Goal: Complete application form: Complete application form

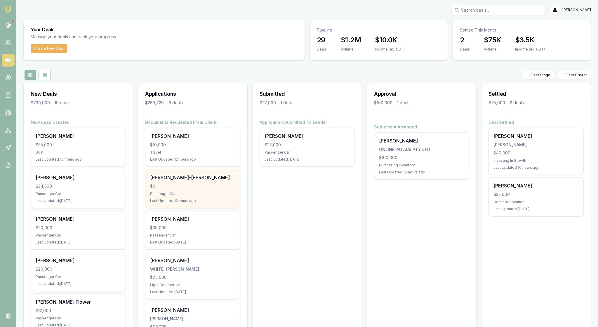
click at [215, 189] on div "$0" at bounding box center [192, 186] width 85 height 6
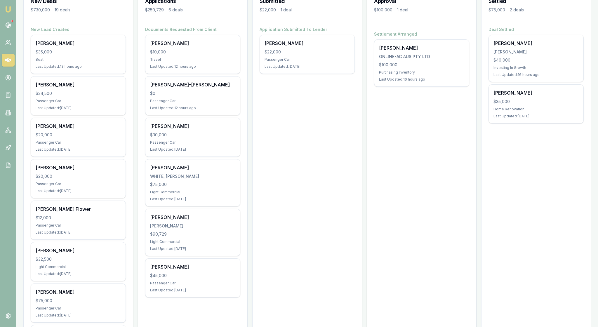
scroll to position [104, 0]
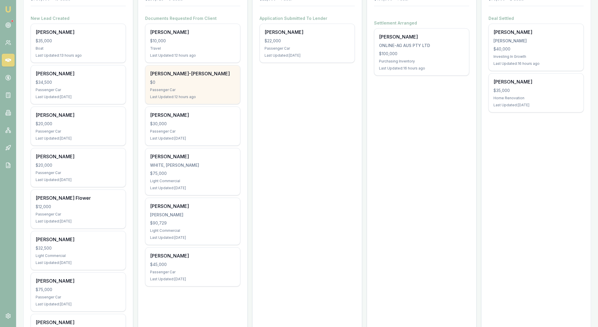
click at [207, 85] on div "$0" at bounding box center [192, 82] width 85 height 6
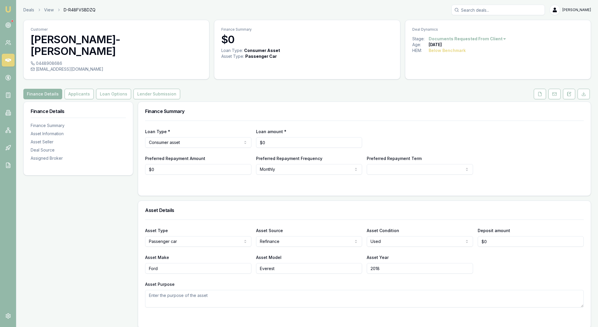
click at [8, 12] on img at bounding box center [8, 9] width 7 height 7
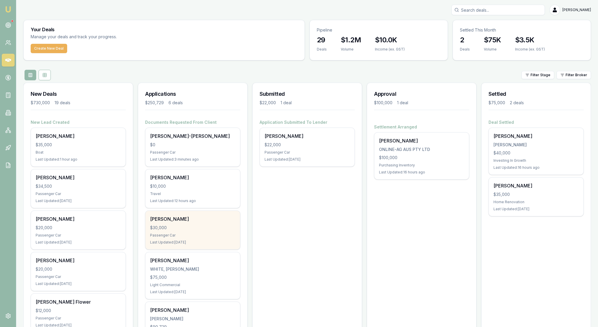
click at [217, 231] on div "$30,000" at bounding box center [192, 228] width 85 height 6
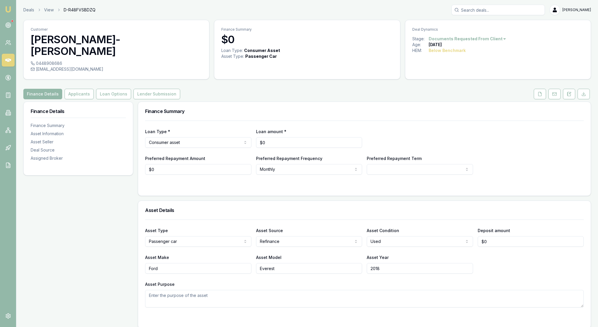
click at [525, 162] on div "Preferred Repayment Amount $0 Preferred Repayment Frequency Monthly Weekly Fort…" at bounding box center [364, 165] width 438 height 20
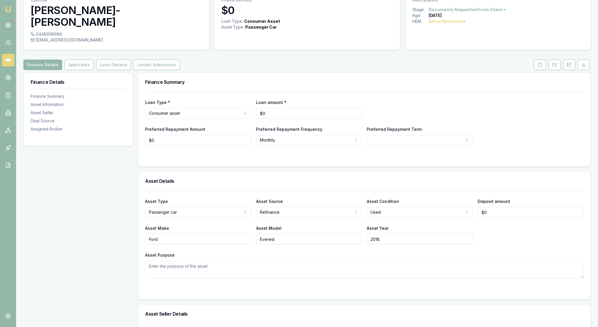
scroll to position [28, 0]
click at [90, 63] on button "Applicants" at bounding box center [78, 66] width 29 height 11
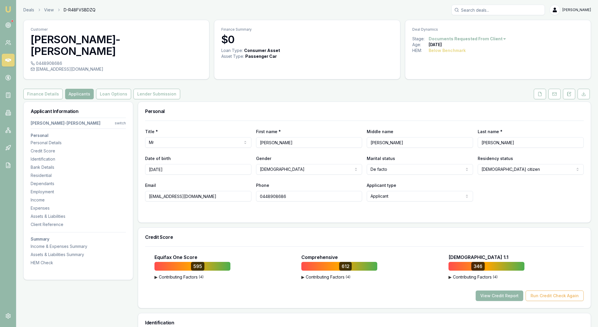
click at [357, 116] on div "Personal" at bounding box center [364, 111] width 452 height 19
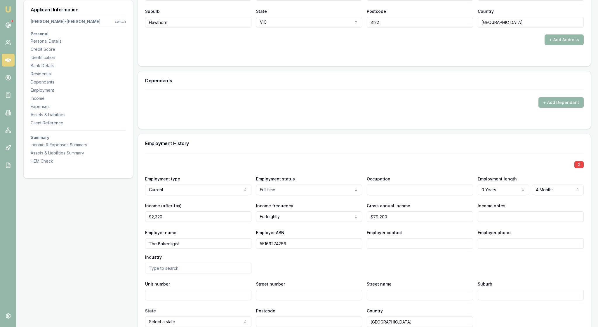
scroll to position [663, 0]
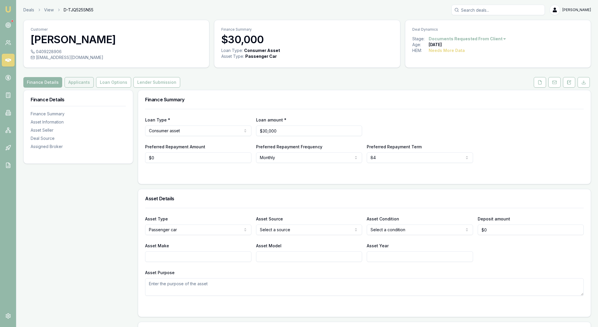
click at [94, 88] on button "Applicants" at bounding box center [78, 82] width 29 height 11
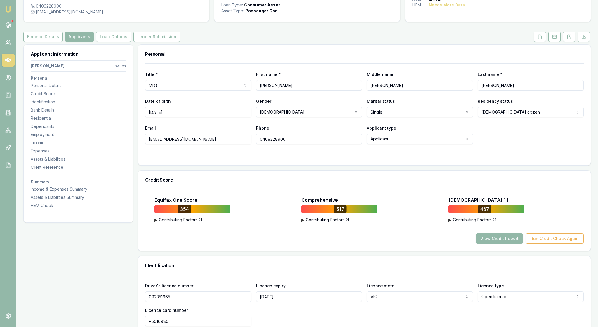
scroll to position [42, 0]
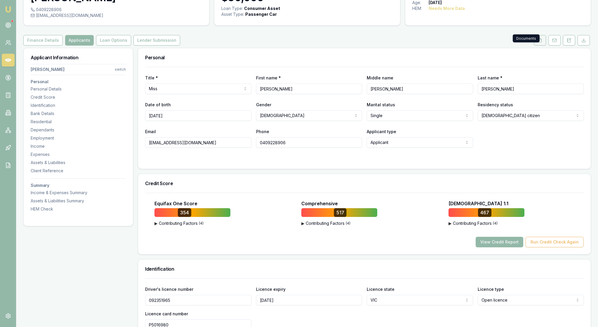
click at [537, 43] on icon at bounding box center [539, 40] width 5 height 5
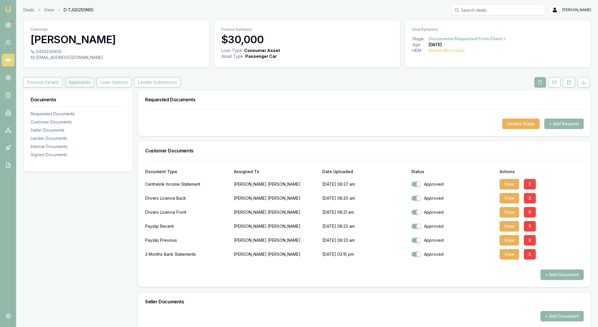
click at [94, 88] on button "Applicants" at bounding box center [79, 82] width 29 height 11
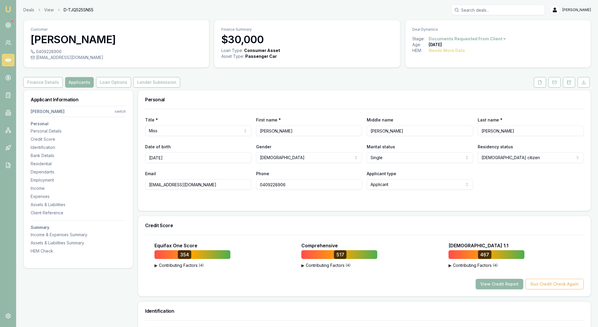
click at [235, 204] on div at bounding box center [364, 201] width 438 height 5
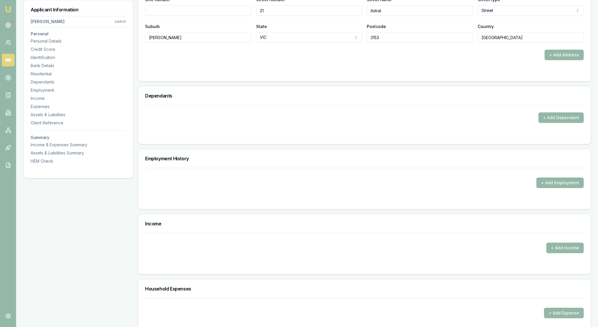
scroll to position [659, 0]
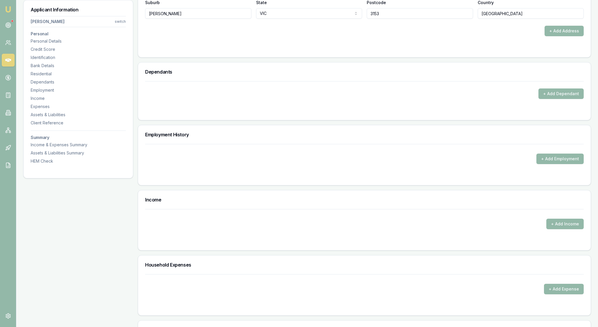
click at [327, 120] on div "Dependants + Add Dependant" at bounding box center [364, 91] width 453 height 58
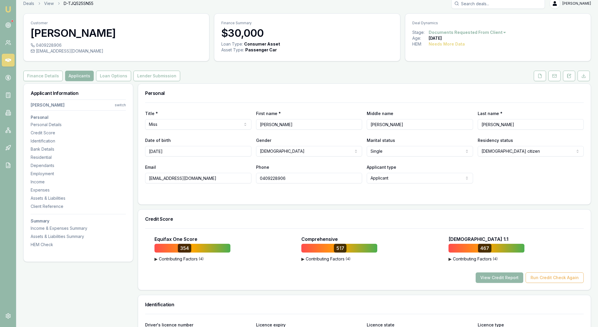
scroll to position [-1, 0]
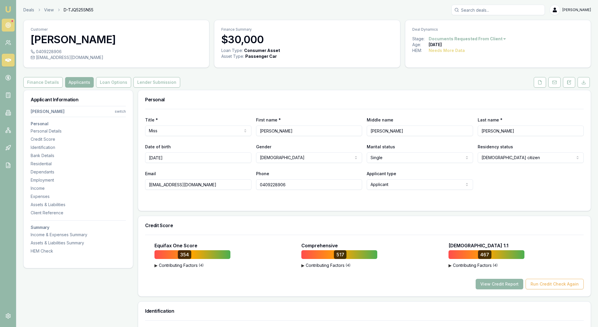
click at [8, 28] on icon at bounding box center [8, 25] width 6 height 6
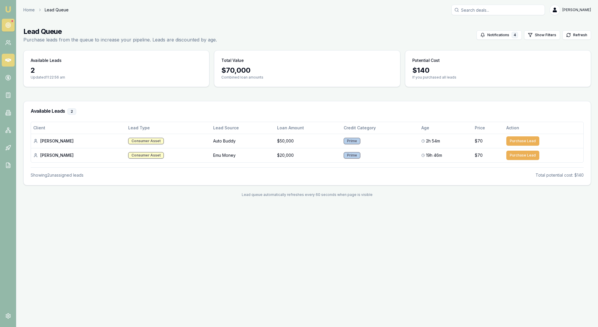
click at [11, 63] on icon at bounding box center [8, 60] width 6 height 6
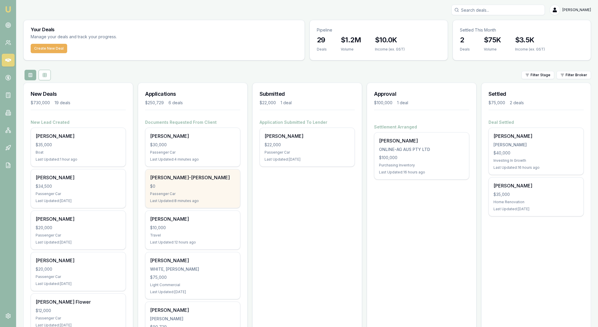
click at [211, 196] on div "Passenger Car" at bounding box center [192, 193] width 85 height 5
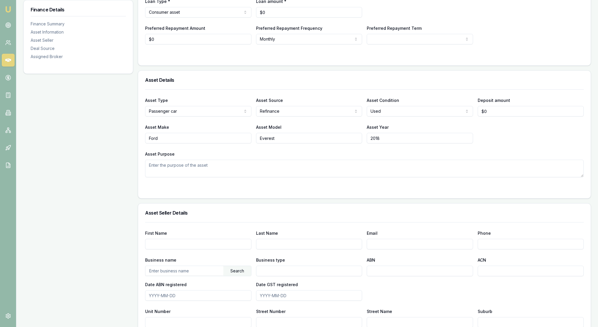
scroll to position [132, 0]
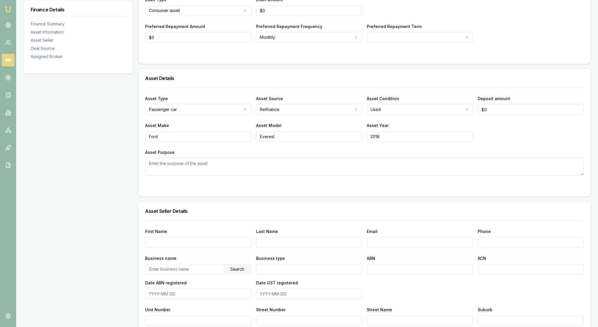
drag, startPoint x: 168, startPoint y: 158, endPoint x: 141, endPoint y: 156, distance: 26.9
click at [141, 156] on div "Asset Type Passenger car Passenger car Electric vehicle Light commercial Carava…" at bounding box center [364, 142] width 452 height 109
click at [296, 170] on div "Asset Purpose" at bounding box center [364, 162] width 438 height 27
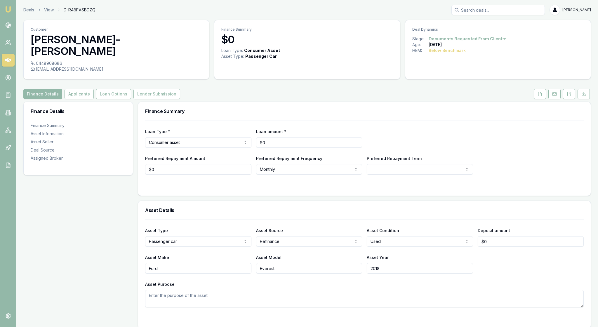
scroll to position [0, 0]
click at [94, 90] on button "Applicants" at bounding box center [78, 94] width 29 height 11
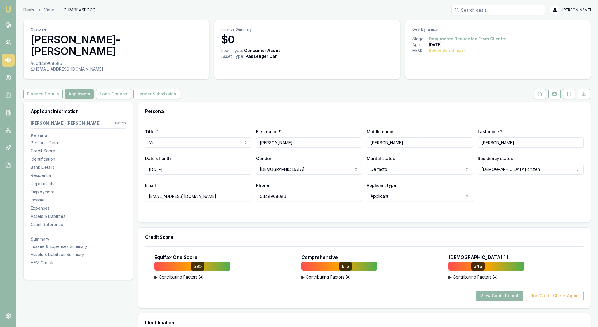
click at [249, 117] on div "Personal" at bounding box center [364, 111] width 452 height 19
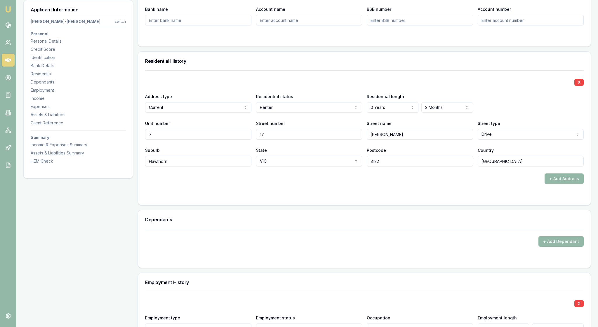
scroll to position [526, 0]
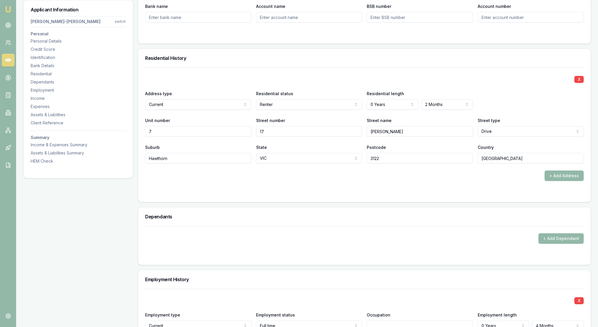
click at [164, 22] on input "Bank name" at bounding box center [198, 17] width 106 height 11
type input "B"
type input "ANZ"
click at [208, 60] on h3 "Residential History" at bounding box center [364, 58] width 438 height 5
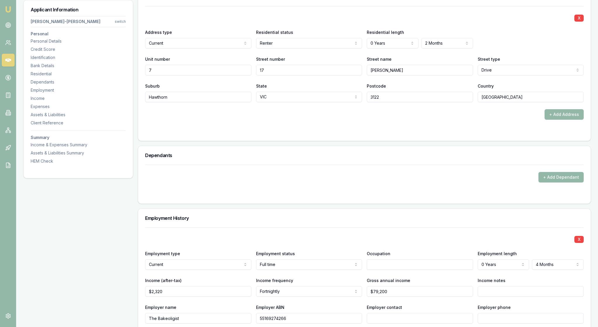
scroll to position [587, 0]
click at [554, 120] on button "+ Add Address" at bounding box center [563, 115] width 39 height 11
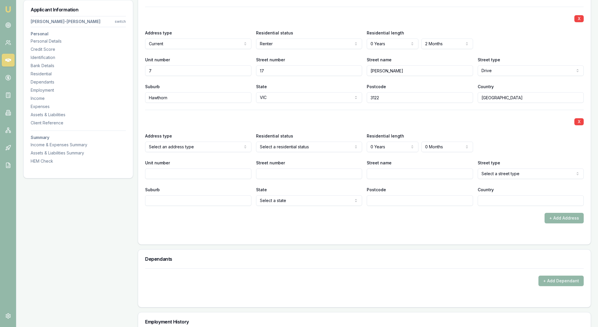
click at [228, 125] on div "X" at bounding box center [364, 121] width 438 height 8
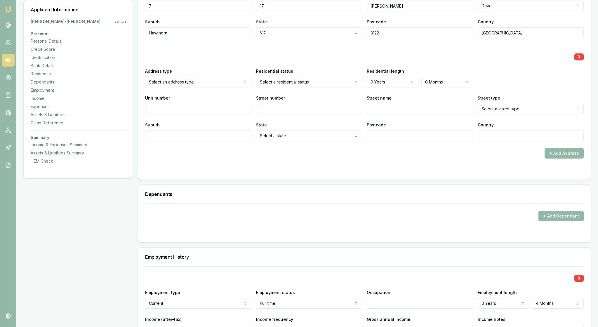
scroll to position [661, 0]
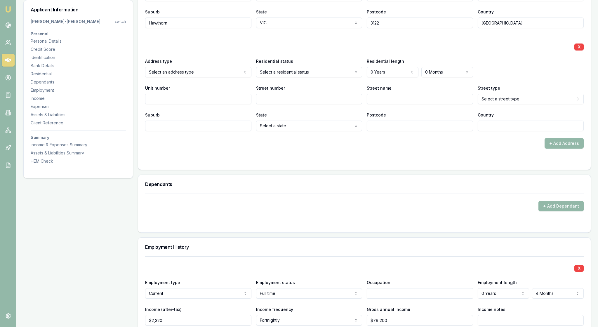
click at [160, 104] on input "Unit number" at bounding box center [198, 99] width 106 height 11
type input "7"
type input "17"
type input "Muir"
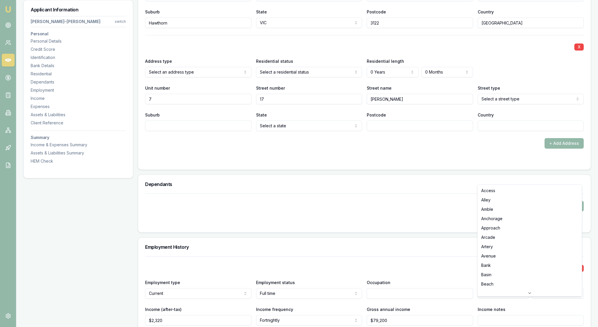
select select "Drive"
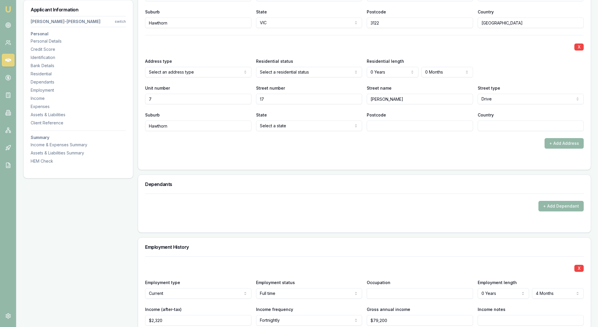
type input "Hawthorn"
select select "VIC"
type input "3122"
click at [455, 149] on div "+ Add Address" at bounding box center [364, 143] width 438 height 11
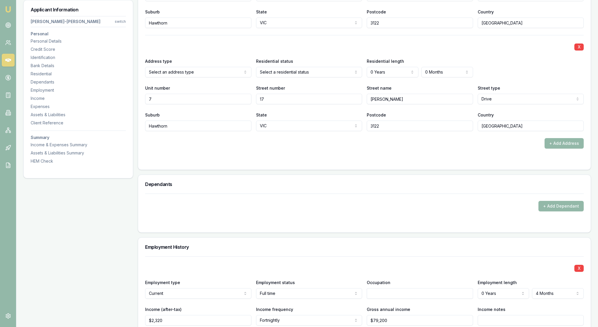
type input "Australia"
click at [431, 125] on div "X Address type Select an address type Current Previous Residential status Selec…" at bounding box center [364, 83] width 438 height 96
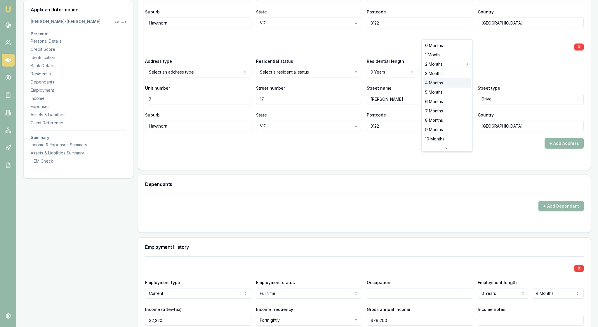
select select "4"
drag, startPoint x: 170, startPoint y: 63, endPoint x: 130, endPoint y: 60, distance: 41.0
click at [130, 60] on div "Applicant Information CONNOR DIXON-LYLE switch Personal Personal Details Credit…" at bounding box center [306, 257] width 567 height 1634
type input "9"
drag, startPoint x: 276, startPoint y: 60, endPoint x: 258, endPoint y: 60, distance: 18.1
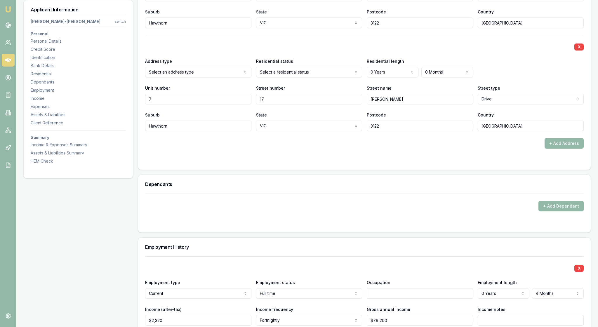
type input "94"
drag, startPoint x: 402, startPoint y: 61, endPoint x: 353, endPoint y: 61, distance: 48.4
type input "Allenby"
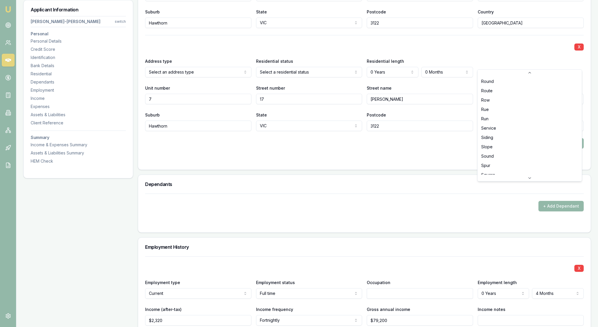
select select "Road"
click at [182, 99] on div "X Address type Current Current Previous Residential status Renter Owner with mo…" at bounding box center [364, 40] width 438 height 217
drag, startPoint x: 182, startPoint y: 92, endPoint x: 135, endPoint y: 90, distance: 46.7
type input "Alexandra Hills"
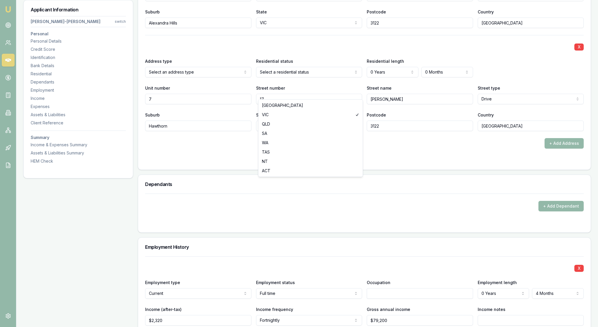
select select "QLD"
drag, startPoint x: 390, startPoint y: 92, endPoint x: 353, endPoint y: 90, distance: 37.4
type input "4161"
click at [506, 50] on div "X" at bounding box center [364, 46] width 438 height 8
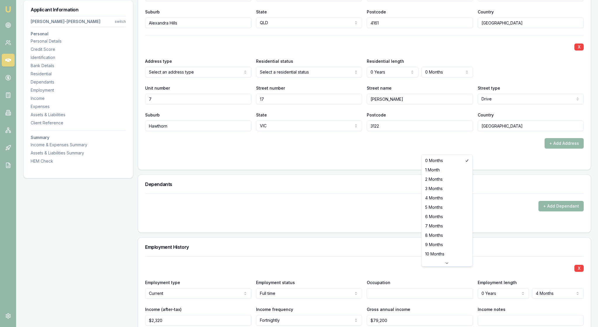
drag, startPoint x: 472, startPoint y: 161, endPoint x: 493, endPoint y: 137, distance: 32.2
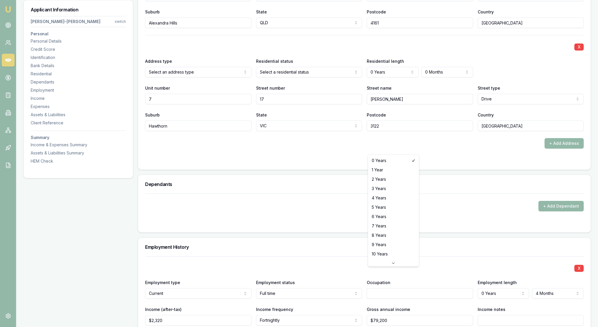
select select "1"
click at [490, 77] on div "Address type Select an address type Current Previous Residential status Select …" at bounding box center [364, 67] width 438 height 20
click at [499, 163] on form "X Address type Current Current Previous Residential status Renter Owner with mo…" at bounding box center [364, 47] width 438 height 231
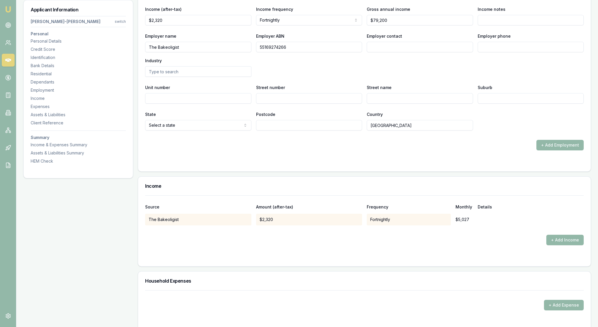
scroll to position [962, 0]
type input "Head baker"
click at [390, 52] on input "Employer contact" at bounding box center [420, 46] width 106 height 11
type input "Jason"
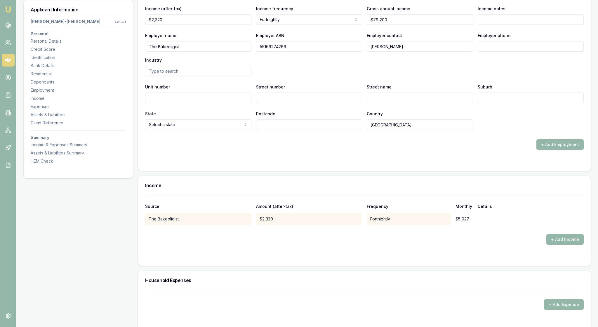
click at [488, 76] on div "Employer name The Bakeoligist Employer ABN 55169274266 Employer contact Jason E…" at bounding box center [364, 54] width 438 height 44
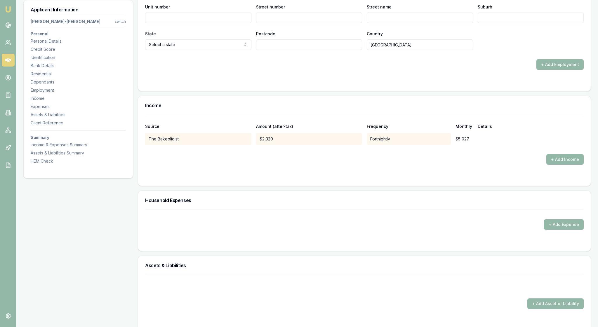
scroll to position [1041, 0]
type input "A"
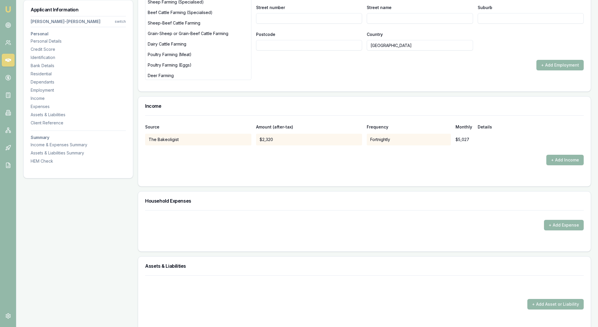
type input "A"
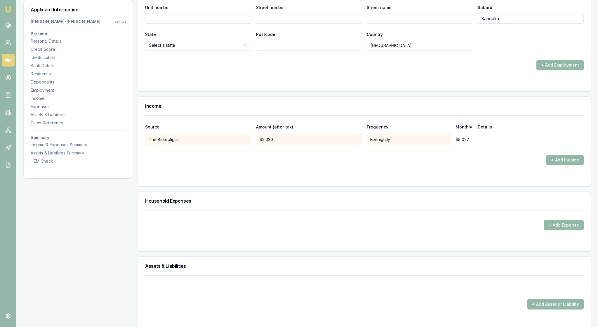
type input "Kapooka"
select select "QLD"
click at [182, 24] on input "Unit number" at bounding box center [198, 18] width 106 height 11
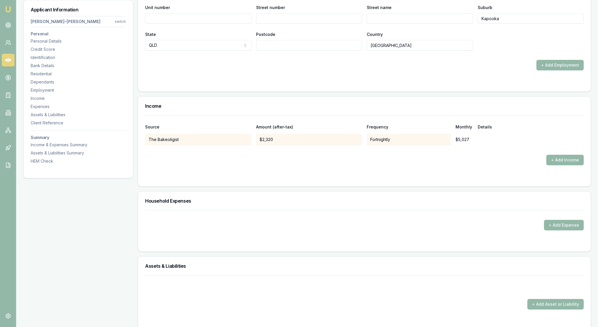
type input "Army"
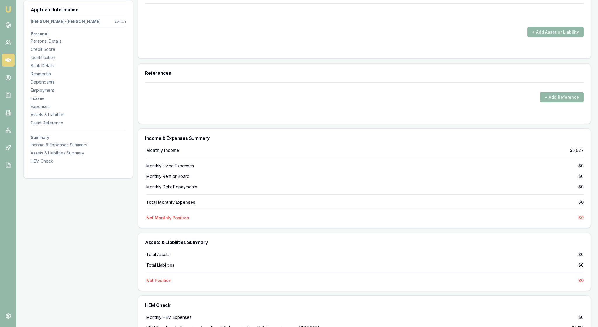
scroll to position [1320, 0]
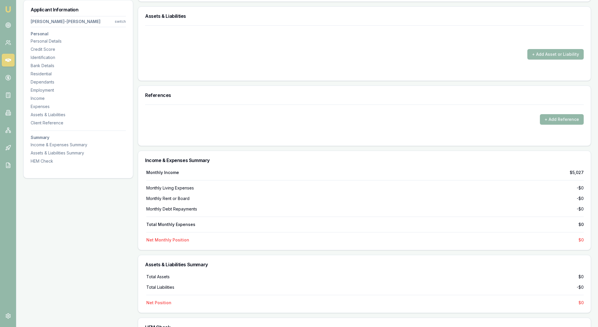
drag, startPoint x: 273, startPoint y: 102, endPoint x: 259, endPoint y: 99, distance: 13.7
type input "6"
type input "$300"
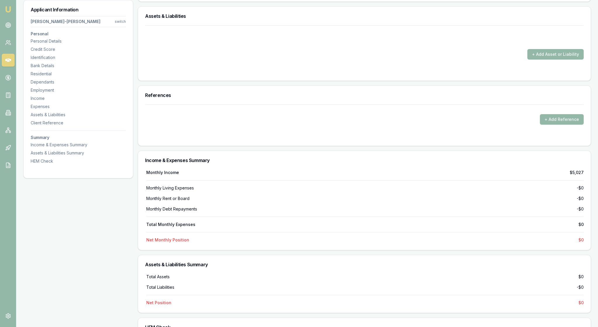
select select "WEEKLY"
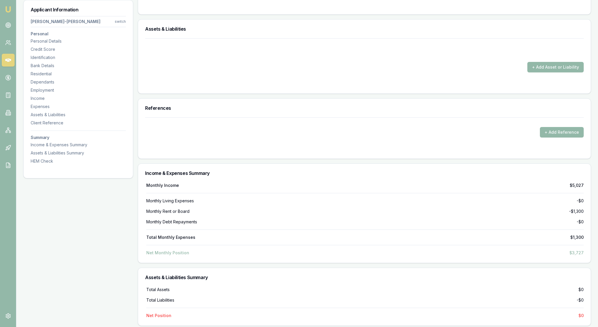
type input "$0"
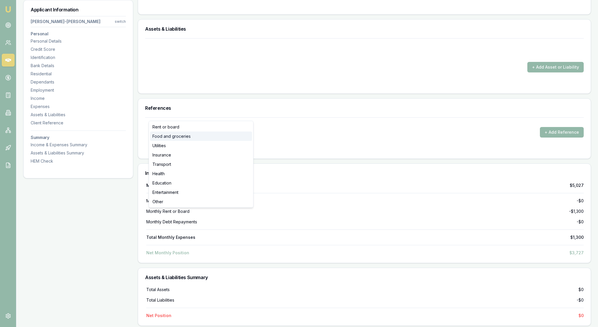
select select "FOOD_AND_GROCERIES"
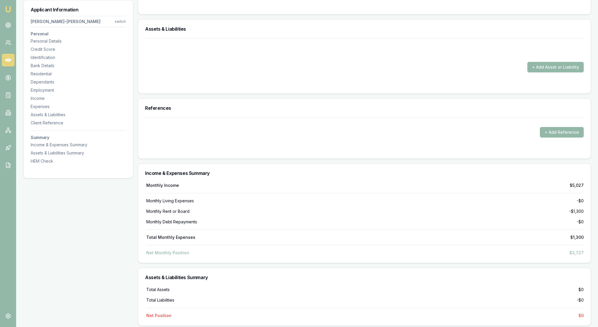
drag, startPoint x: 276, startPoint y: 114, endPoint x: 253, endPoint y: 113, distance: 22.8
type input "$50"
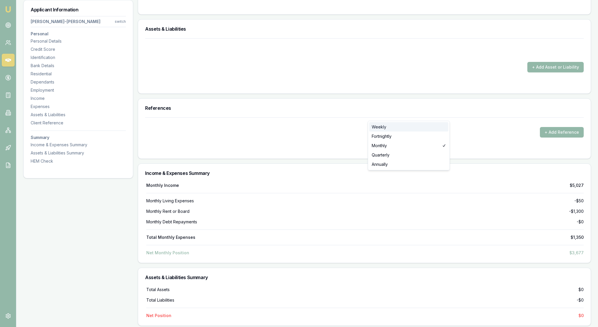
select select "WEEKLY"
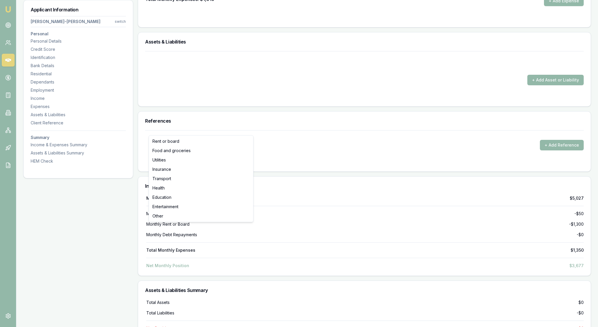
type input "$0"
select select "UTILITIES"
drag, startPoint x: 269, startPoint y: 128, endPoint x: 258, endPoint y: 128, distance: 11.1
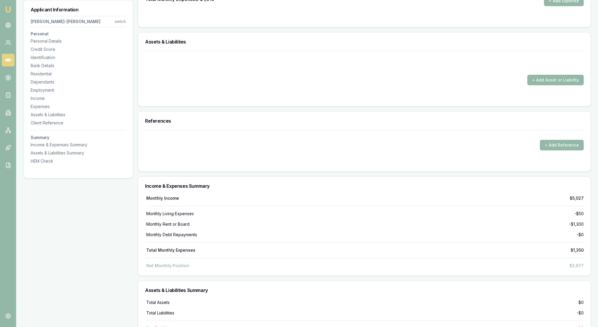
type input "$125"
click at [552, 6] on button "+ Add Expense" at bounding box center [564, 1] width 40 height 11
click at [548, 6] on button "+ Add Expense" at bounding box center [564, 1] width 40 height 11
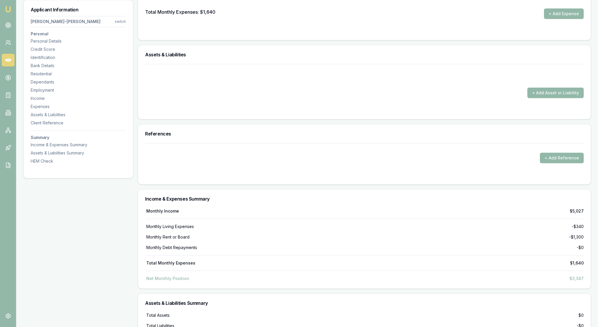
type input "$0"
select select "TRANSPORT"
drag, startPoint x: 271, startPoint y: 142, endPoint x: 258, endPoint y: 142, distance: 13.4
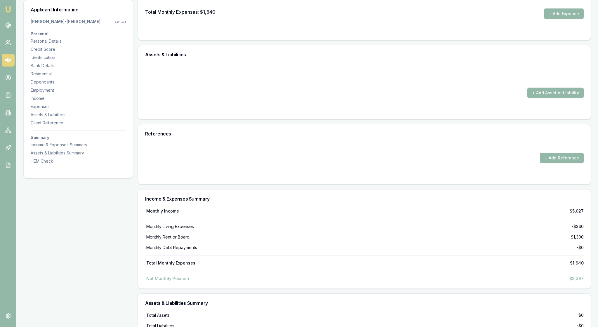
type input "$65"
click at [382, 8] on div at bounding box center [364, 3] width 438 height 9
click at [555, 19] on button "+ Add Expense" at bounding box center [564, 13] width 40 height 11
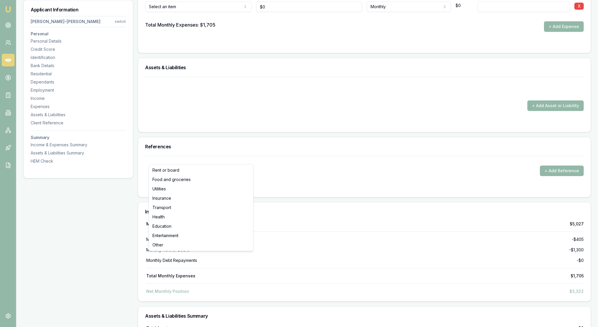
type input "$0"
select select "ENTERTAINMENT"
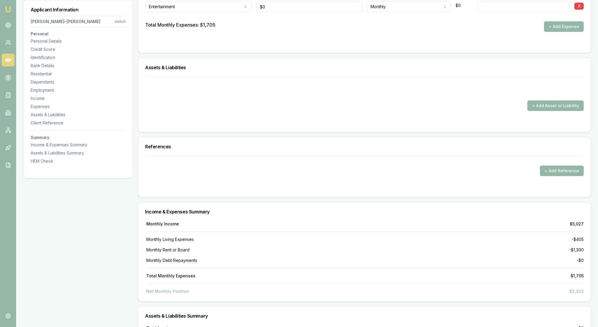
click at [260, 12] on input "0" at bounding box center [309, 6] width 106 height 11
type input "4"
type input "$100"
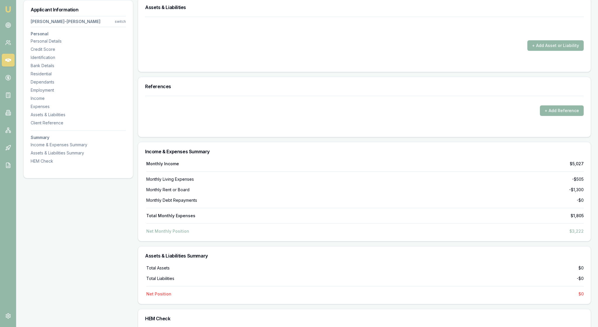
scroll to position [1379, 0]
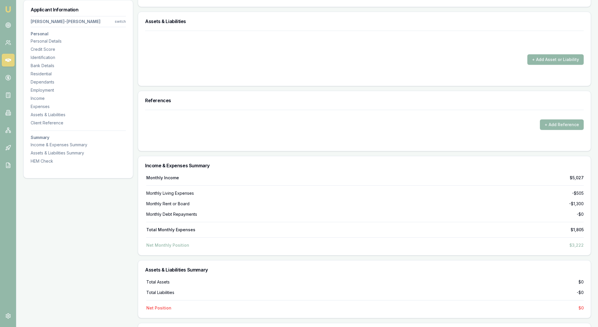
type input "$0"
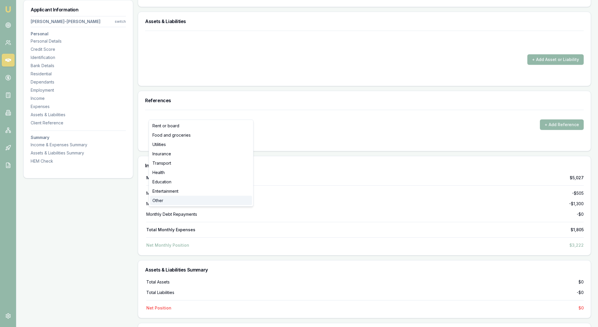
select select "OTHER"
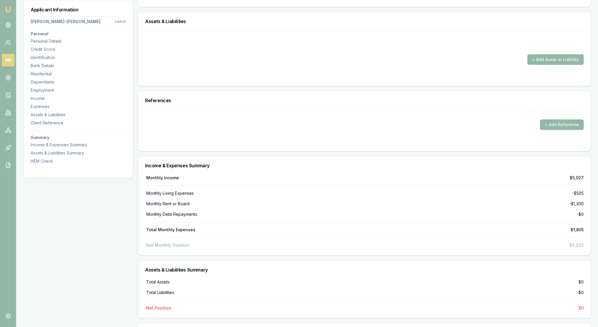
drag, startPoint x: 270, startPoint y: 114, endPoint x: 254, endPoint y: 110, distance: 16.8
type input "$120"
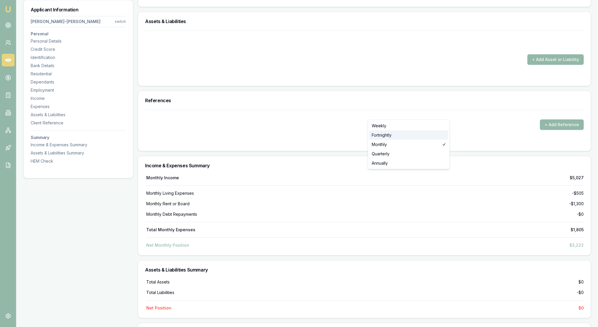
select select "FORTNIGHTLY"
type input "Tax"
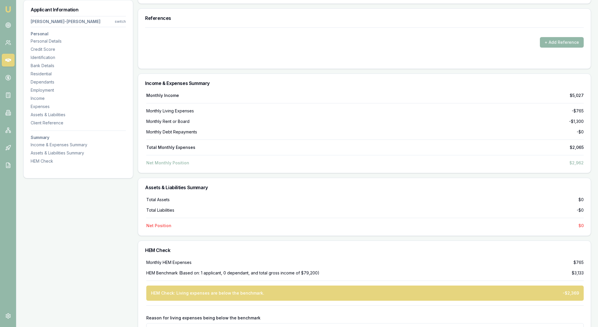
scroll to position [1460, 0]
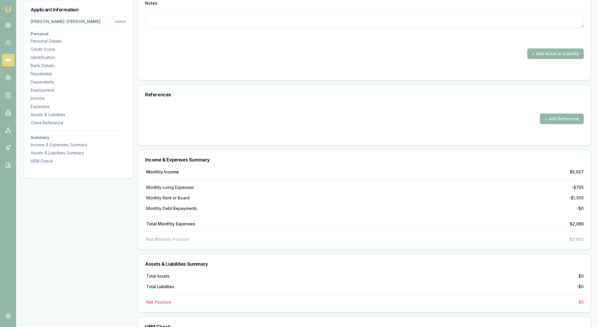
type input "$0"
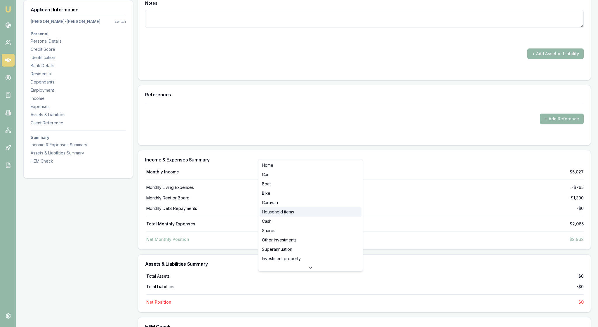
select select "HOUSEHOLD_ITEMS"
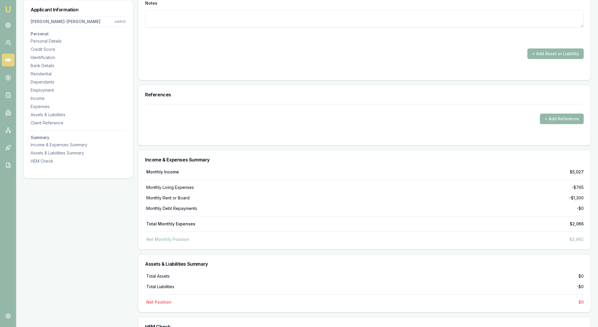
drag, startPoint x: 383, startPoint y: 151, endPoint x: 360, endPoint y: 148, distance: 23.5
type input "$15,000"
click at [437, 8] on div "Notes" at bounding box center [364, 3] width 438 height 9
click at [263, 41] on div at bounding box center [364, 37] width 438 height 7
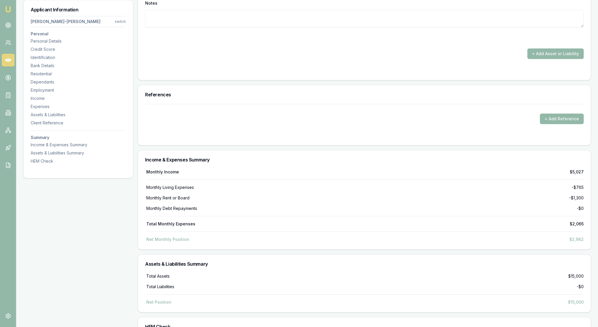
click at [325, 59] on div "+ Add Asset or Liability" at bounding box center [364, 53] width 438 height 11
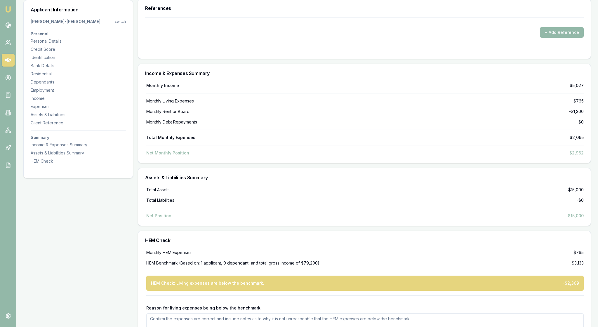
scroll to position [1549, 0]
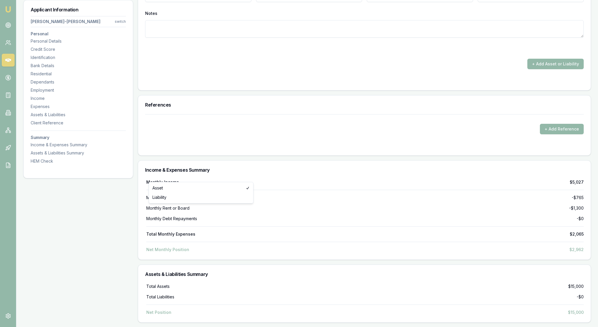
type input "$0"
drag, startPoint x: 245, startPoint y: 175, endPoint x: 347, endPoint y: 193, distance: 103.2
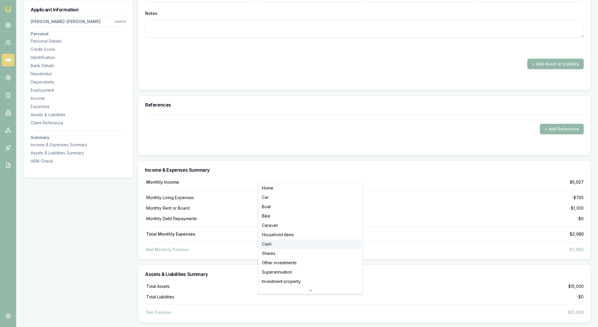
select select "CASH"
drag, startPoint x: 380, startPoint y: 175, endPoint x: 364, endPoint y: 175, distance: 15.8
type input "$650"
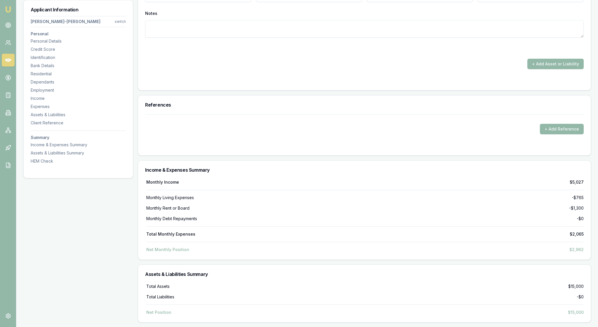
click at [417, 69] on div "+ Add Asset or Liability" at bounding box center [364, 64] width 438 height 11
click at [537, 69] on button "+ Add Asset or Liability" at bounding box center [555, 64] width 56 height 11
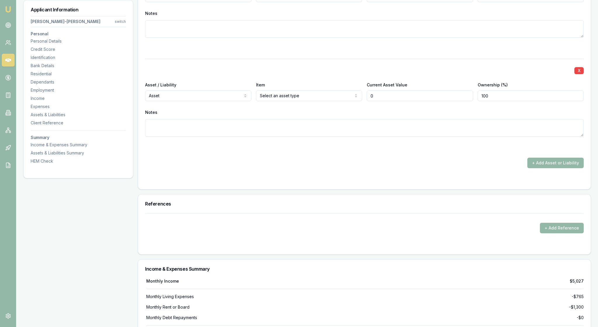
type input "$0"
click at [413, 74] on div "X" at bounding box center [364, 70] width 438 height 8
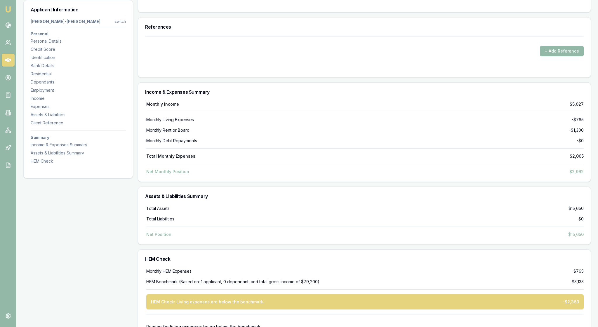
scroll to position [1762, 0]
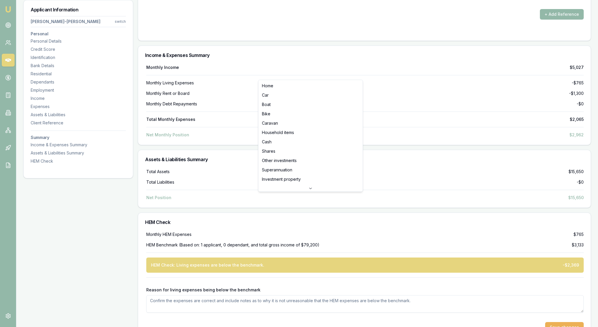
select select "SUPERANNUATION"
type input "0"
type input "$25,000"
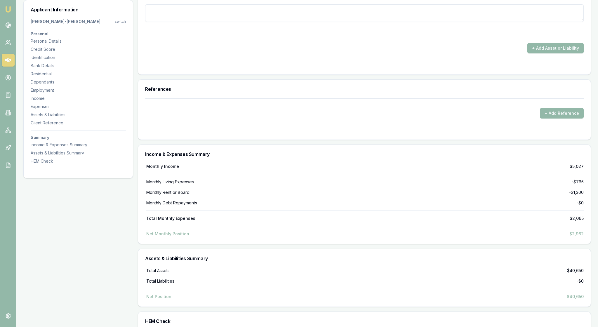
type input "$0"
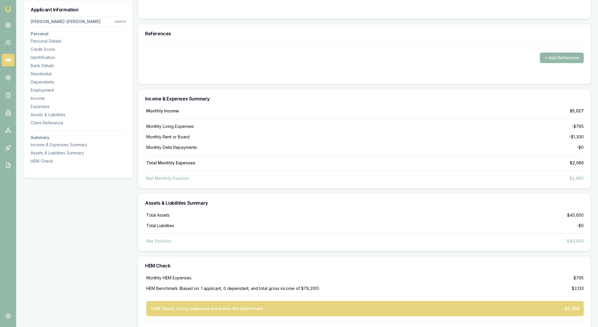
scroll to position [1818, 0]
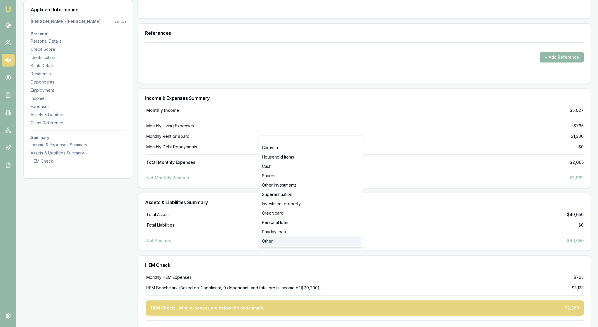
scroll to position [40, 0]
select select "CREDIT_CARD"
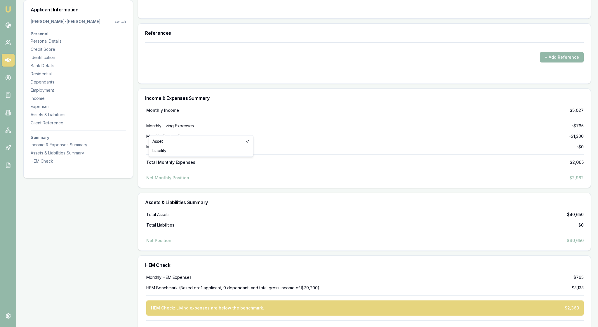
select select "LIABILITY"
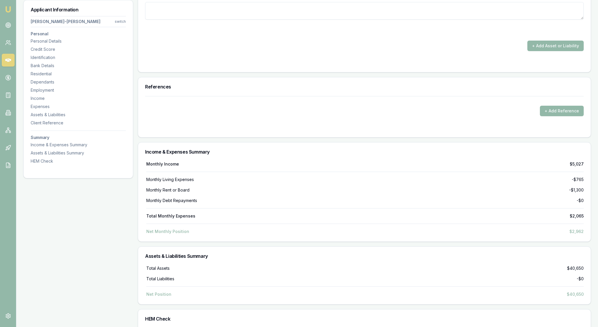
type input "Zip pay"
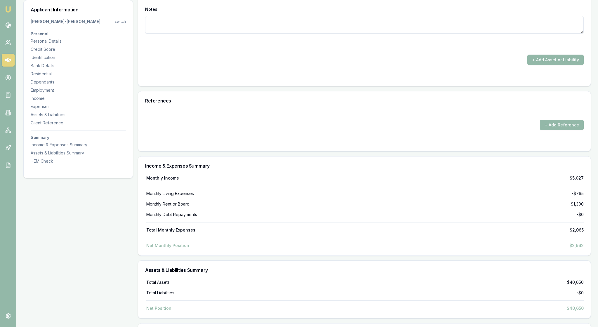
drag, startPoint x: 386, startPoint y: 175, endPoint x: 362, endPoint y: 175, distance: 23.9
type input "$250"
click at [396, 14] on div "Notes" at bounding box center [364, 9] width 438 height 9
click at [480, 14] on div "Notes" at bounding box center [364, 9] width 438 height 9
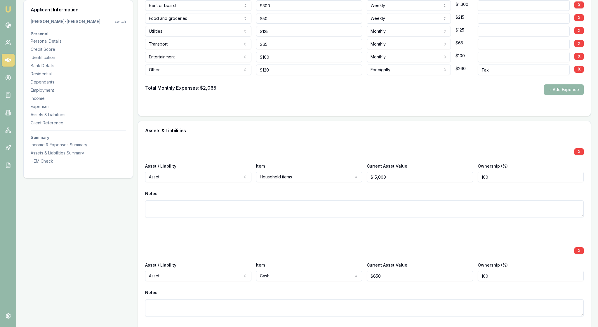
scroll to position [1279, 0]
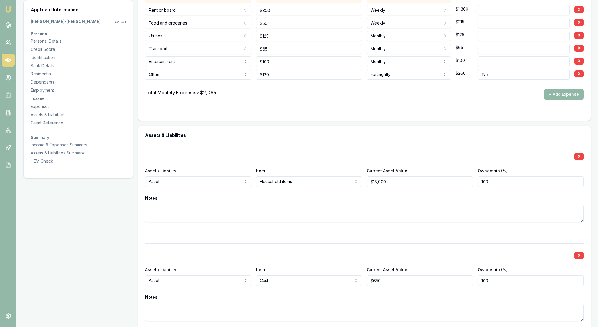
click at [557, 100] on button "+ Add Expense" at bounding box center [564, 94] width 40 height 11
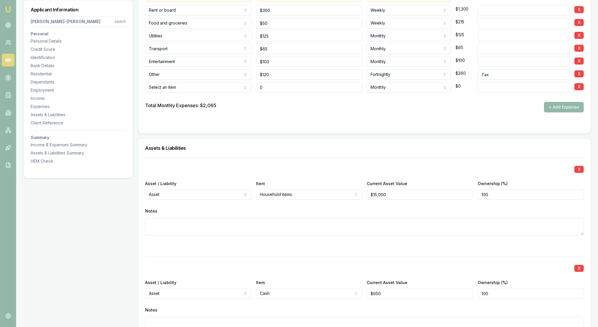
type input "$0"
select select "OTHER"
drag, startPoint x: 270, startPoint y: 242, endPoint x: 260, endPoint y: 242, distance: 9.9
click at [260, 93] on input "0" at bounding box center [309, 87] width 106 height 11
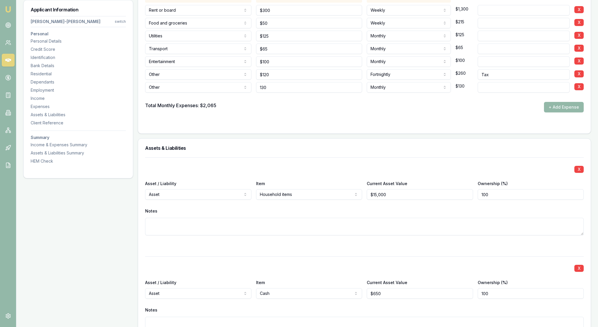
type input "$130"
click at [409, 126] on form "Item Amount Frequency Monthly Details Credit card 0 Monthly $0 Rent or board Re…" at bounding box center [364, 50] width 438 height 154
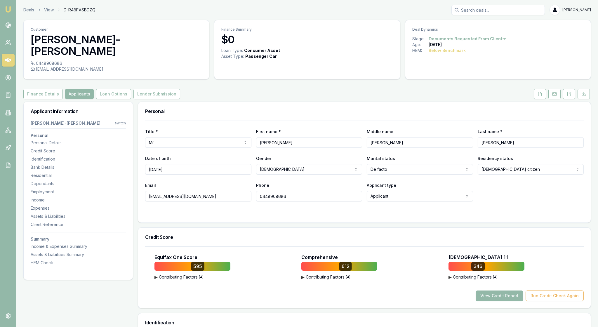
scroll to position [0, 0]
click at [268, 215] on form "Title * Mr Mr Mrs Miss Ms Dr Prof First name * CONNOR Middle name Jay Last name…" at bounding box center [364, 168] width 438 height 95
click at [537, 94] on icon at bounding box center [539, 94] width 5 height 5
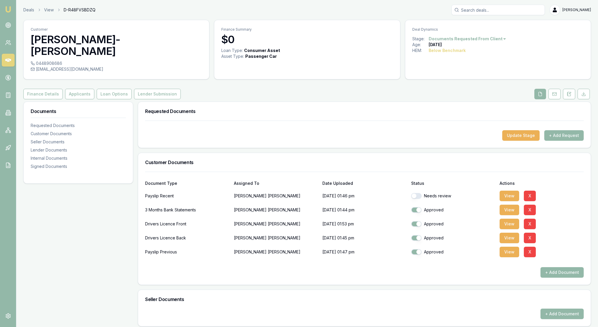
click at [420, 199] on button "button" at bounding box center [416, 196] width 11 height 6
checkbox input "true"
click at [514, 215] on button "View" at bounding box center [509, 210] width 20 height 11
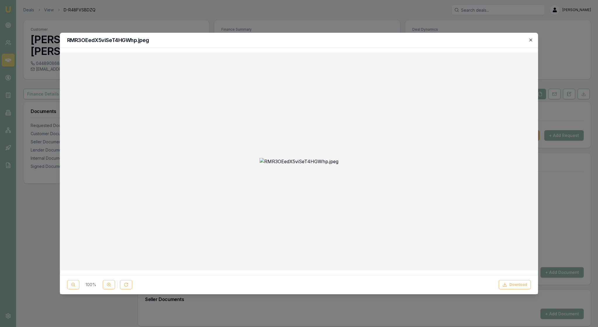
click at [528, 40] on icon "button" at bounding box center [530, 40] width 5 height 5
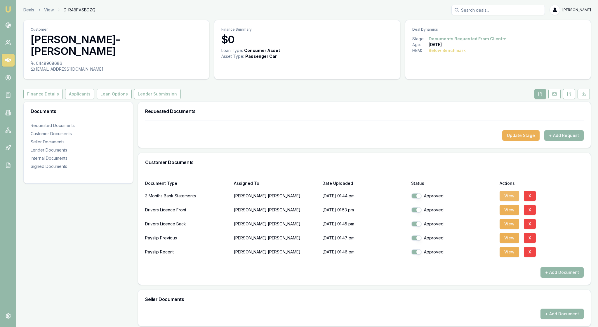
click at [509, 201] on button "View" at bounding box center [509, 196] width 20 height 11
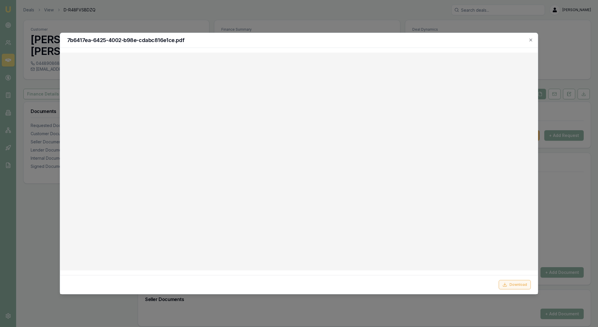
click at [511, 281] on button "Download" at bounding box center [514, 284] width 32 height 9
click at [529, 39] on icon "button" at bounding box center [530, 40] width 5 height 5
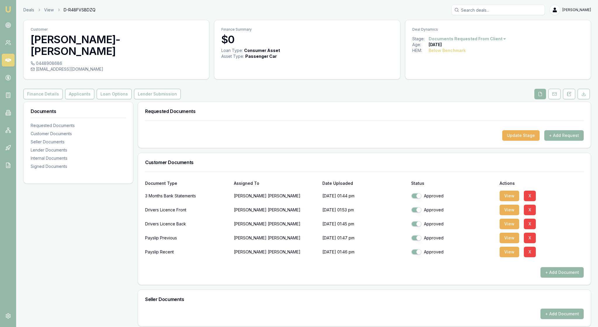
click at [440, 85] on div "Customer CONNOR DIXON-LYLE 0448908686 1goldfish4@gmail.com Finance Summary $0 L…" at bounding box center [306, 282] width 567 height 524
click at [429, 85] on div "Customer CONNOR DIXON-LYLE 0448908686 1goldfish4@gmail.com Finance Summary $0 L…" at bounding box center [306, 282] width 567 height 524
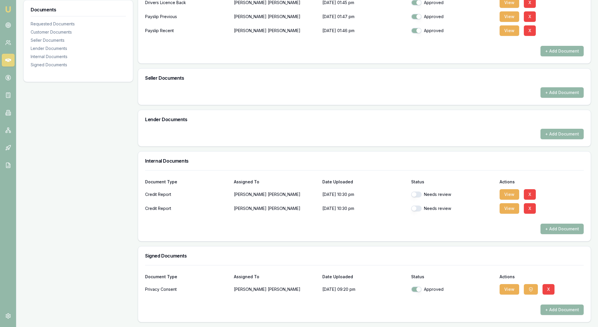
scroll to position [281, 0]
click at [419, 191] on button "button" at bounding box center [416, 194] width 11 height 6
checkbox input "false"
checkbox input "true"
click at [419, 191] on button "button" at bounding box center [416, 194] width 11 height 6
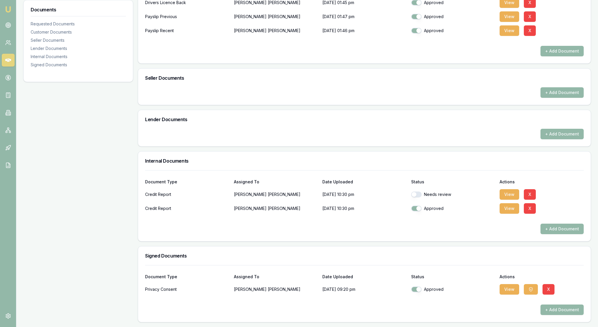
checkbox input "true"
click at [509, 189] on button "View" at bounding box center [509, 194] width 20 height 11
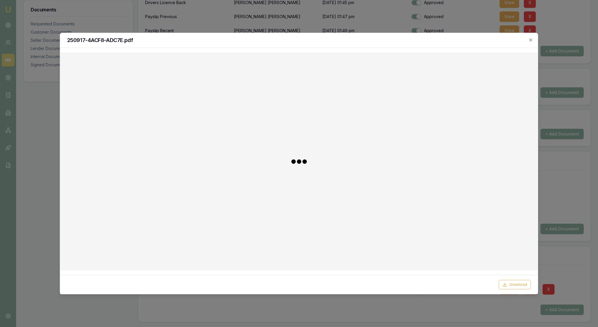
click at [476, 186] on div at bounding box center [299, 161] width 468 height 208
click at [529, 39] on icon "button" at bounding box center [530, 40] width 5 height 5
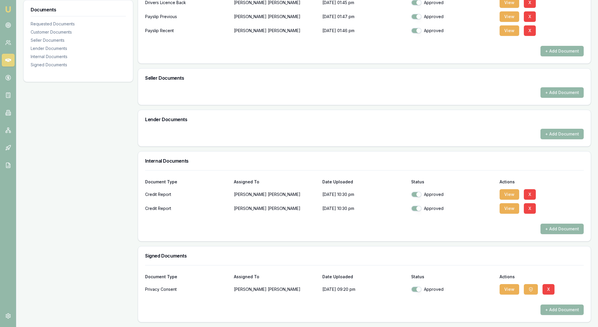
click at [390, 151] on div "Internal Documents" at bounding box center [364, 160] width 452 height 19
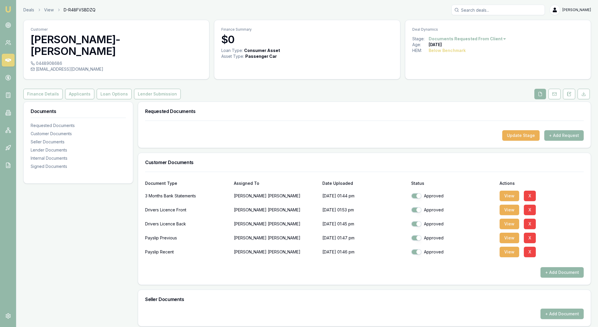
scroll to position [0, 0]
click at [94, 94] on button "Applicants" at bounding box center [79, 94] width 29 height 11
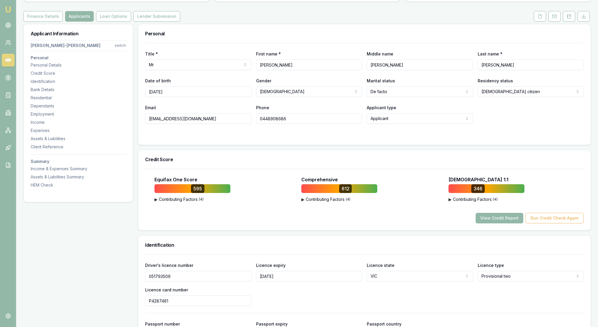
scroll to position [79, 0]
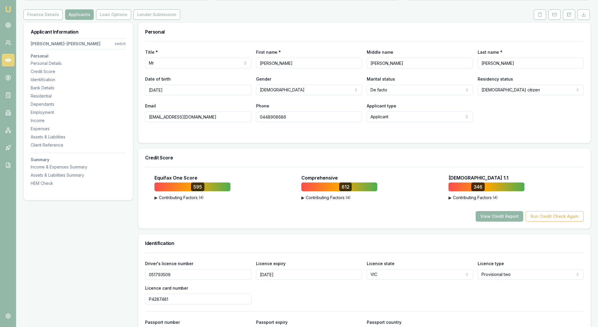
click at [8, 9] on img at bounding box center [8, 9] width 7 height 7
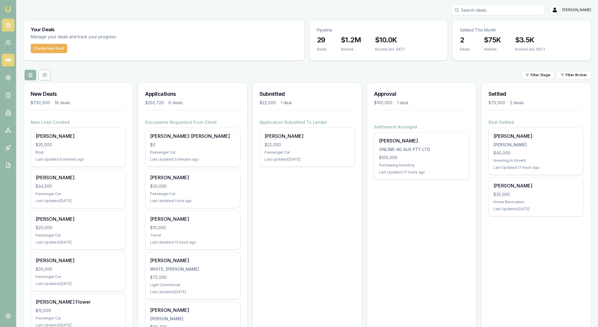
click at [9, 27] on circle at bounding box center [8, 25] width 3 height 3
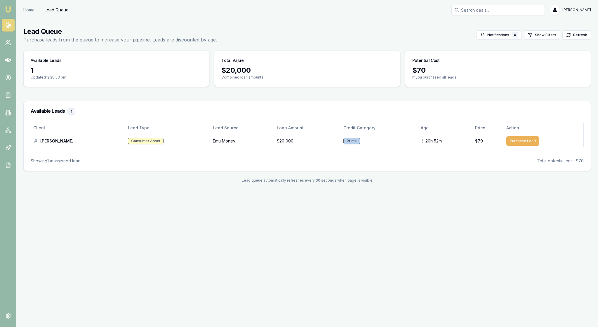
click at [511, 190] on main "Lead Queue Purchase leads from the queue to increase your pipeline. Leads are d…" at bounding box center [306, 105] width 581 height 170
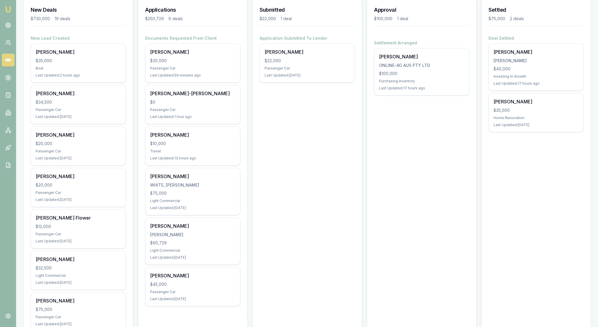
scroll to position [83, 0]
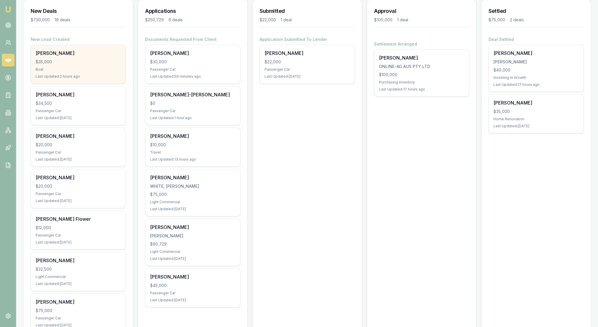
click at [79, 72] on div "Boat" at bounding box center [78, 69] width 85 height 5
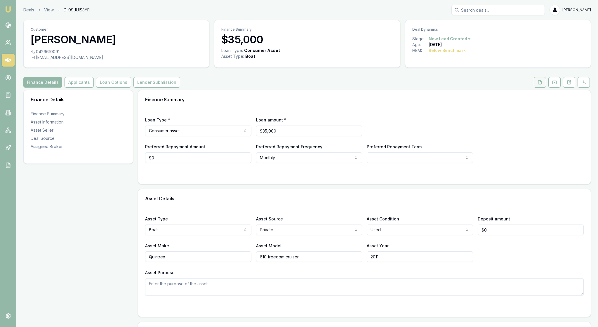
click at [537, 85] on icon at bounding box center [539, 82] width 5 height 5
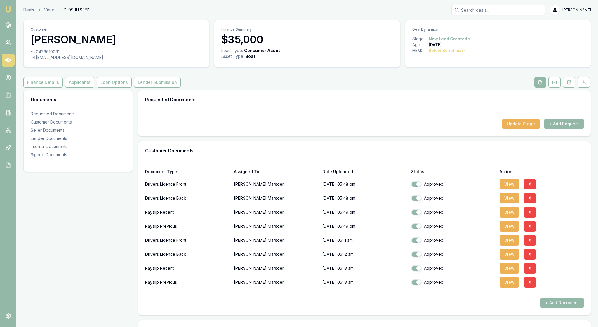
click at [471, 102] on h3 "Requested Documents" at bounding box center [364, 99] width 438 height 5
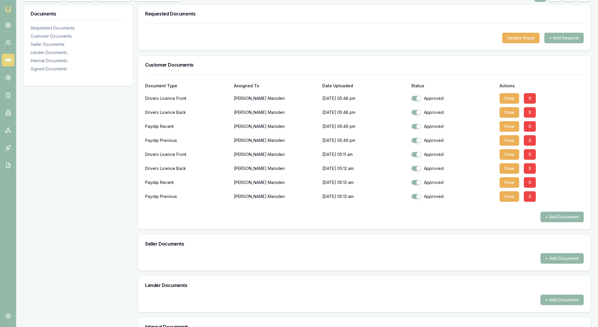
scroll to position [78, 0]
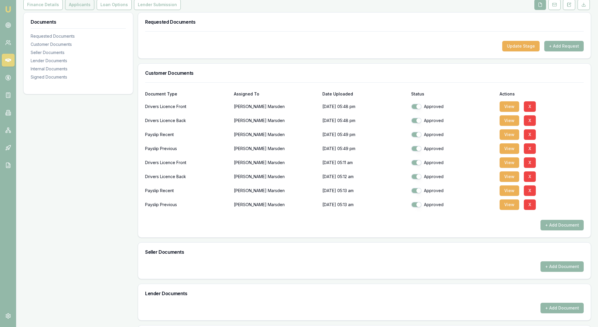
click at [94, 10] on button "Applicants" at bounding box center [79, 4] width 29 height 11
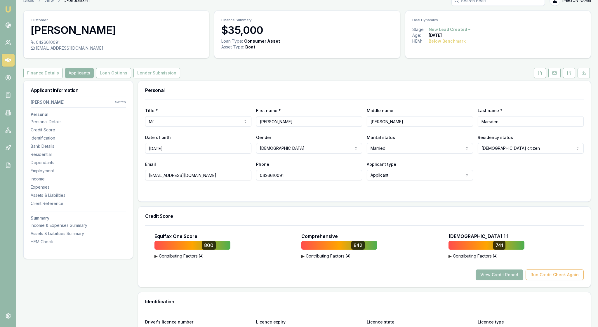
scroll to position [-1, 0]
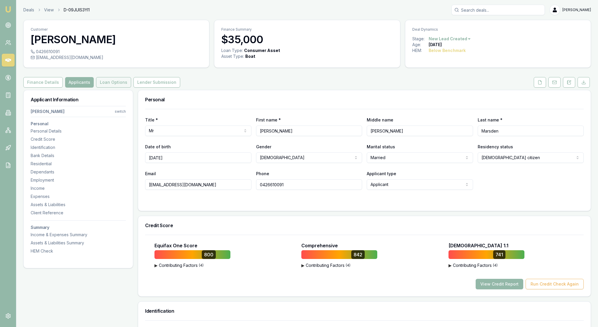
click at [131, 88] on button "Loan Options" at bounding box center [113, 82] width 35 height 11
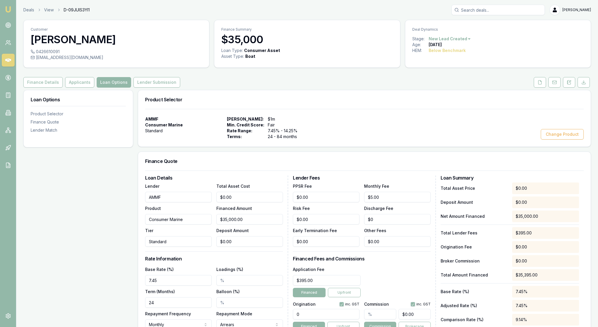
click at [409, 137] on div "AMMF Consumer Marine Standard Max Loan Amount: $1m Min. Credit Score: Fair Rate…" at bounding box center [364, 127] width 438 height 23
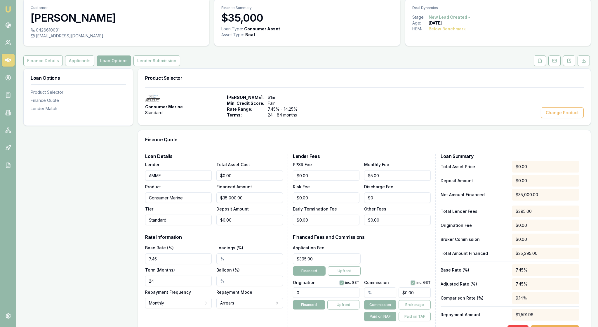
scroll to position [13, 0]
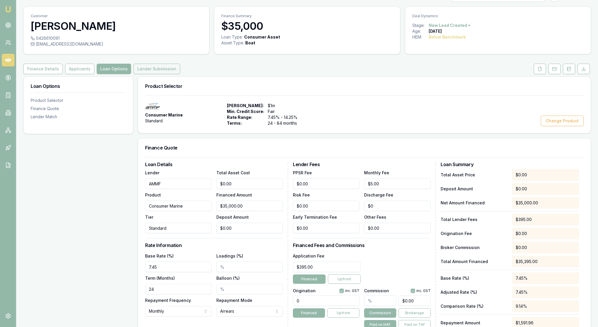
click at [180, 74] on button "Lender Submission" at bounding box center [156, 69] width 47 height 11
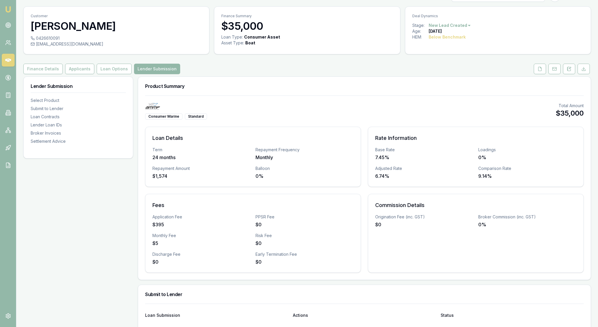
click at [433, 120] on div "Consumer Marine Standard Total Amount $35,000" at bounding box center [364, 111] width 438 height 17
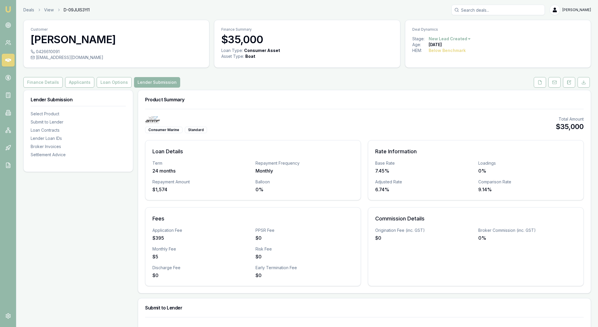
click at [482, 45] on html "Emu Broker Deals View D-09JUIS3YI1 Rachael Connors Toggle Menu Customer Nathan …" at bounding box center [299, 163] width 598 height 327
click at [498, 57] on html "Emu Broker Deals View D-09JUIS3YI1 Rachael Connors Toggle Menu Customer Nathan …" at bounding box center [299, 163] width 598 height 327
click at [94, 88] on button "Applicants" at bounding box center [79, 82] width 29 height 11
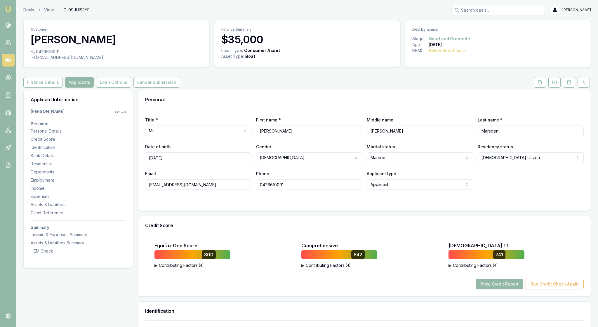
click at [308, 107] on div "Personal" at bounding box center [364, 99] width 452 height 19
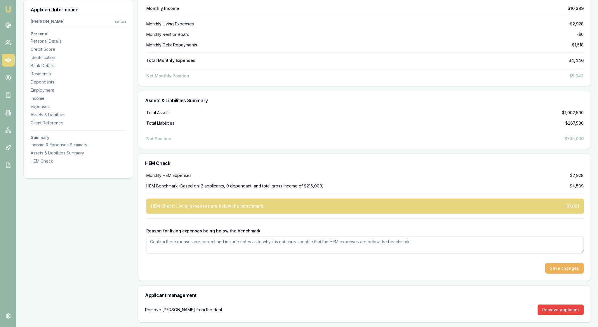
scroll to position [1853, 0]
click at [173, 236] on textarea "Reason for living expenses being below the benchmark" at bounding box center [364, 245] width 437 height 18
type textarea "Clients live in a gated estate with body corporate"
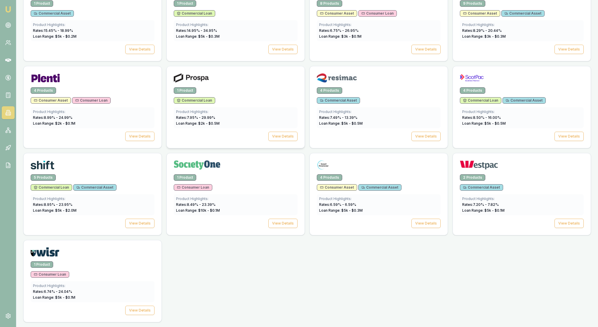
scroll to position [757, 0]
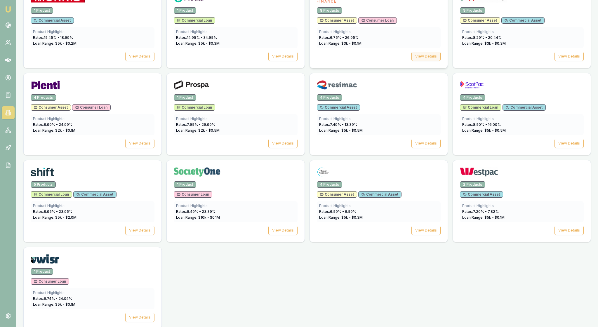
click at [422, 61] on button "View Details" at bounding box center [425, 56] width 29 height 9
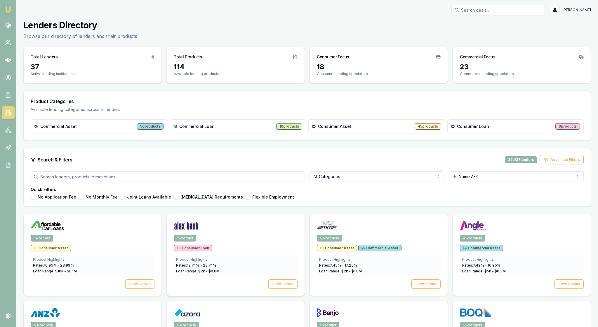
click at [267, 268] on div "Rates: 12.74 % - 23.74 %" at bounding box center [235, 265] width 119 height 5
click at [371, 164] on div "Search & Filters 37 of 37 lenders Advanced Filters" at bounding box center [307, 159] width 553 height 9
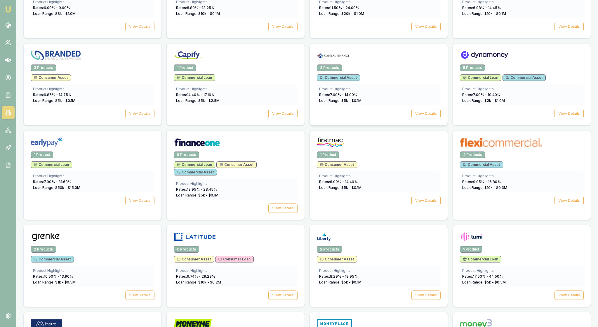
scroll to position [346, 0]
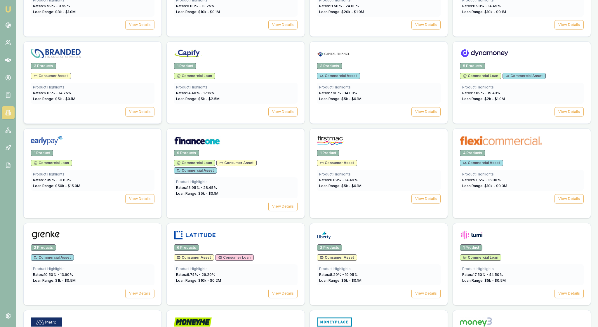
click at [133, 123] on div "3 Products Consumer Asset Product Highlights: Rates: 6.85 % - 14.75 % Loan Rang…" at bounding box center [93, 93] width 138 height 61
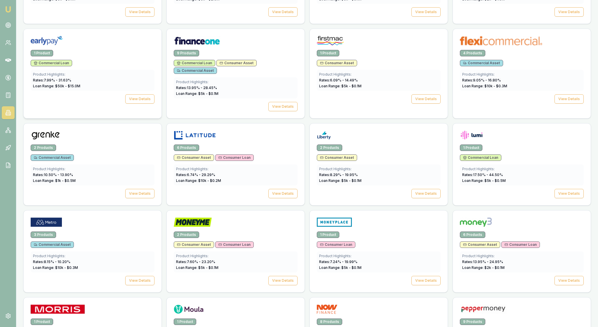
scroll to position [475, 0]
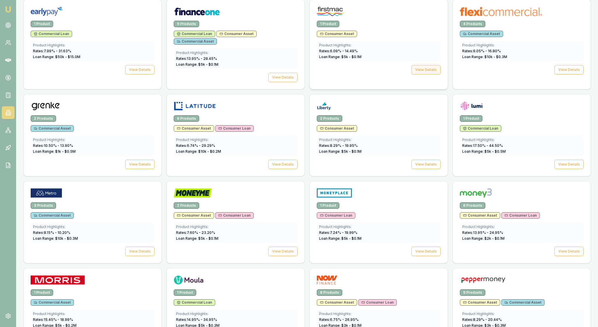
click at [423, 74] on button "View Details" at bounding box center [425, 69] width 29 height 9
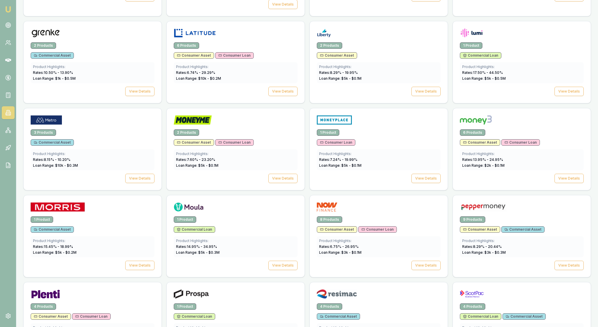
scroll to position [575, 0]
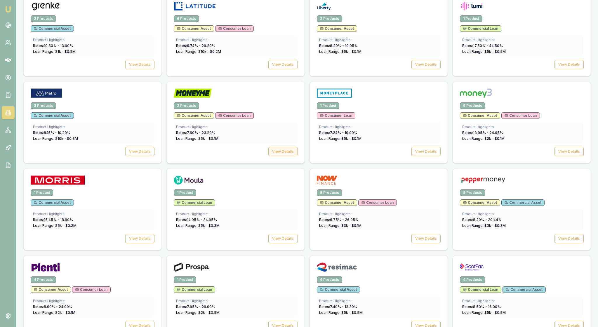
click at [286, 156] on button "View Details" at bounding box center [282, 151] width 29 height 9
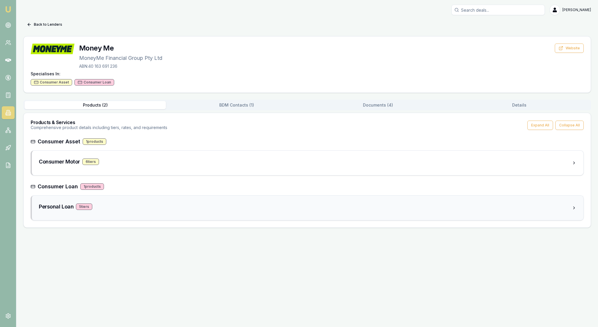
click at [151, 211] on div "Personal Loan 5 tier s" at bounding box center [305, 207] width 533 height 8
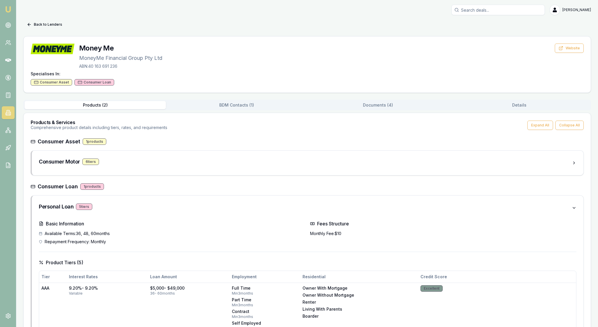
scroll to position [575, 0]
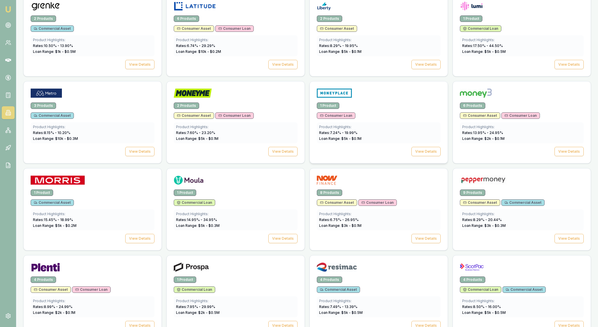
click at [423, 163] on div "1 Product Consumer Loan Product Highlights: Rates: 7.24 % - 19.99 % Loan Range:…" at bounding box center [379, 132] width 138 height 61
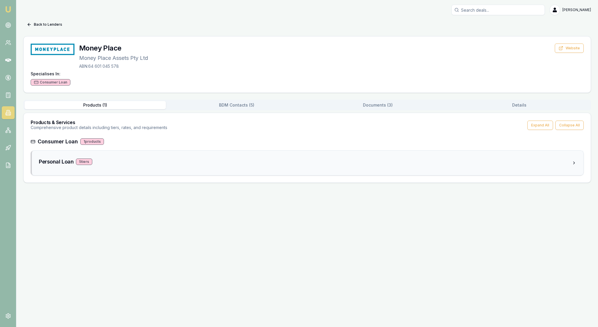
click at [158, 166] on div "Personal Loan 5 tier s" at bounding box center [305, 162] width 533 height 8
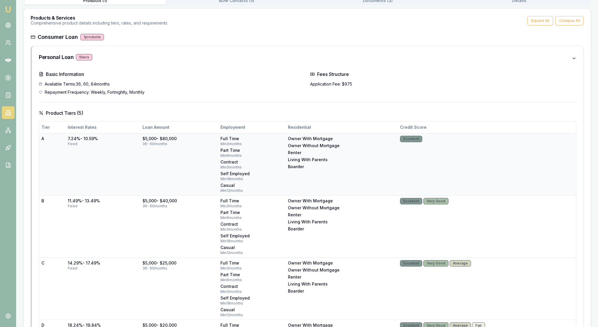
scroll to position [97, 0]
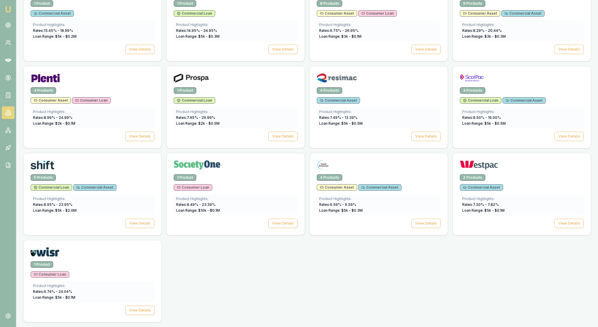
scroll to position [789, 0]
click at [135, 141] on button "View Details" at bounding box center [139, 136] width 29 height 9
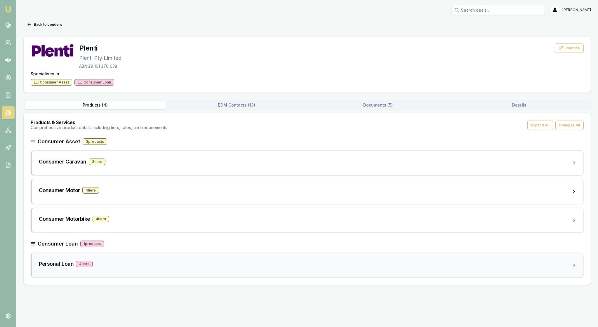
click at [156, 268] on div "Personal Loan 4 tier s" at bounding box center [305, 264] width 533 height 8
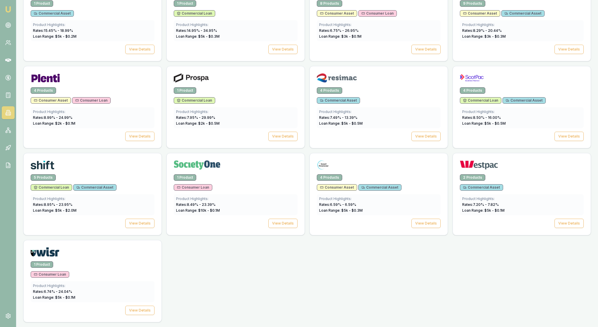
scroll to position [918, 0]
click at [426, 219] on button "View Details" at bounding box center [425, 223] width 29 height 9
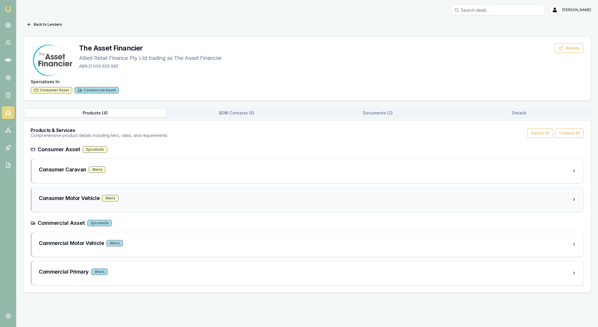
scroll to position [4, 0]
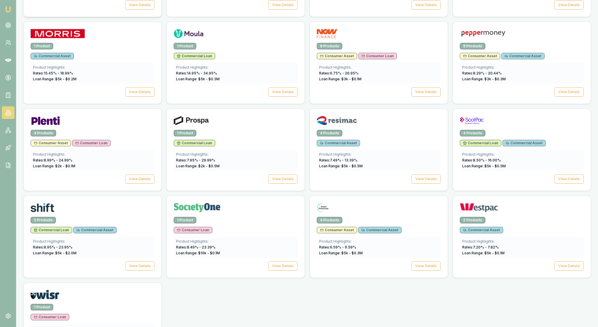
scroll to position [712, 0]
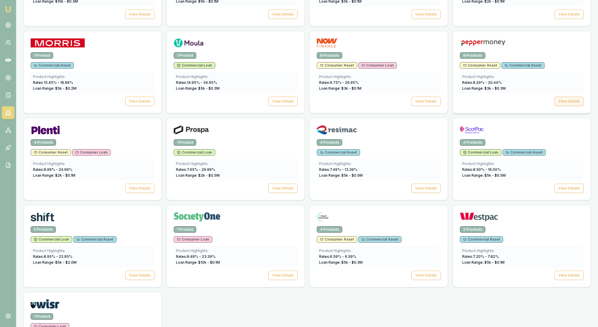
click at [556, 106] on button "View Details" at bounding box center [568, 101] width 29 height 9
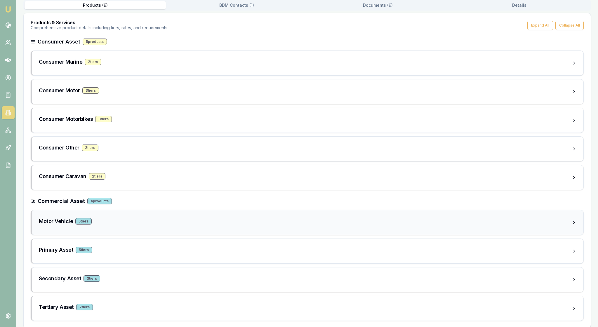
scroll to position [97, 0]
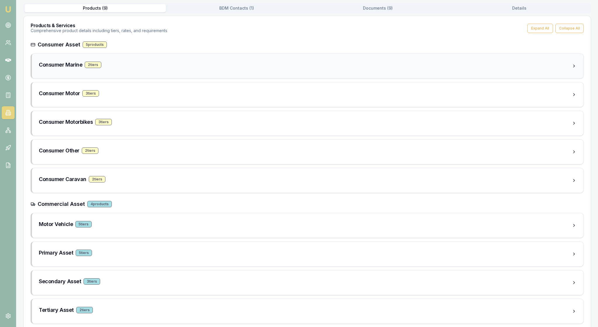
click at [173, 69] on div "Consumer Marine 2 tier s" at bounding box center [305, 65] width 533 height 8
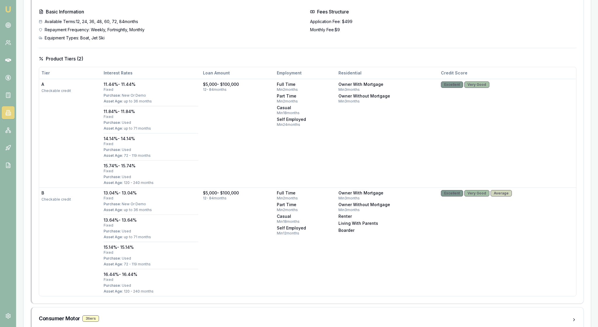
scroll to position [177, 0]
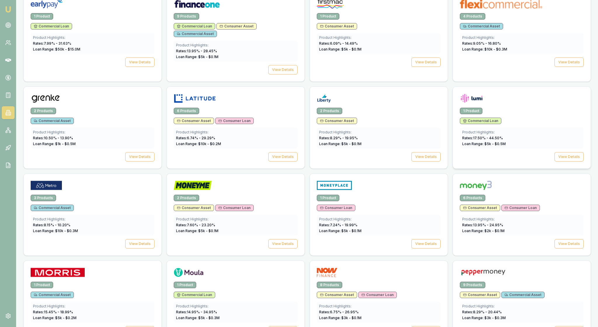
scroll to position [479, 0]
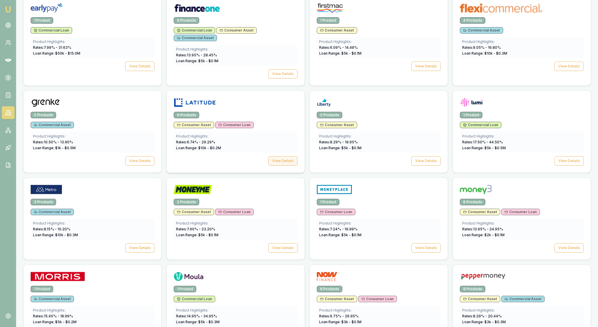
click at [271, 165] on button "View Details" at bounding box center [282, 160] width 29 height 9
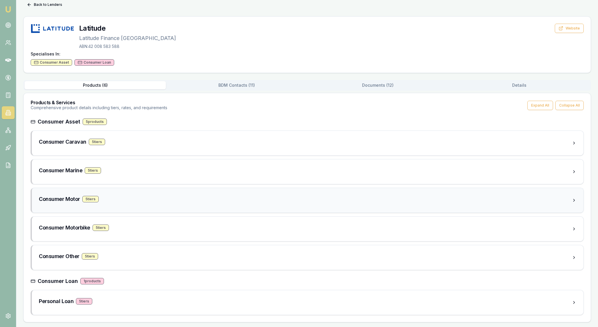
scroll to position [64, 0]
click at [138, 166] on div "Consumer Marine 5 tier s" at bounding box center [305, 170] width 533 height 8
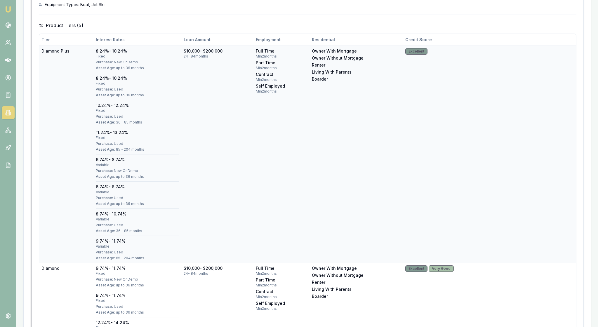
scroll to position [229, 0]
